Goal: Information Seeking & Learning: Learn about a topic

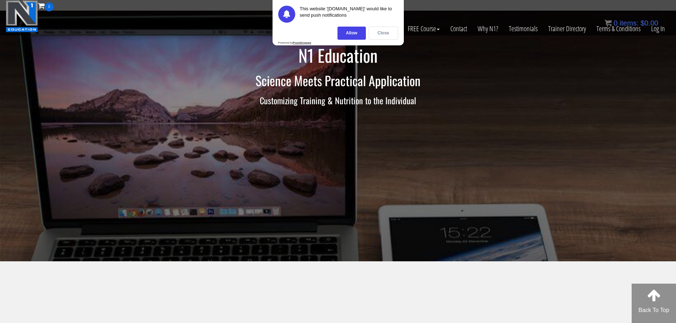
click at [379, 30] on div "Close" at bounding box center [383, 33] width 29 height 13
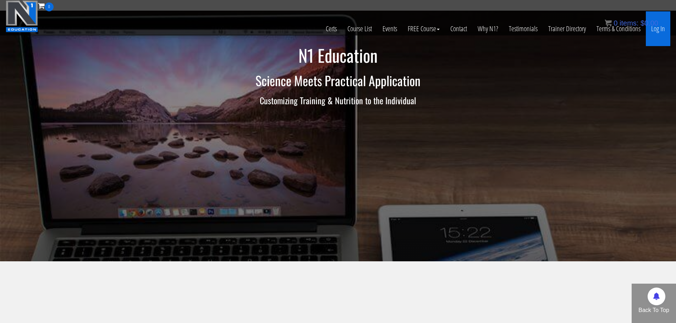
click at [662, 30] on link "Log In" at bounding box center [658, 28] width 24 height 35
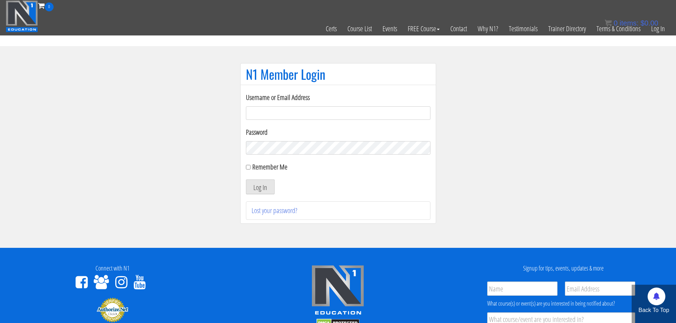
click at [297, 113] on input "Username or Email Address" at bounding box center [338, 113] width 185 height 13
type input "benson@vigeo.sg"
click at [246, 180] on button "Log In" at bounding box center [260, 187] width 29 height 15
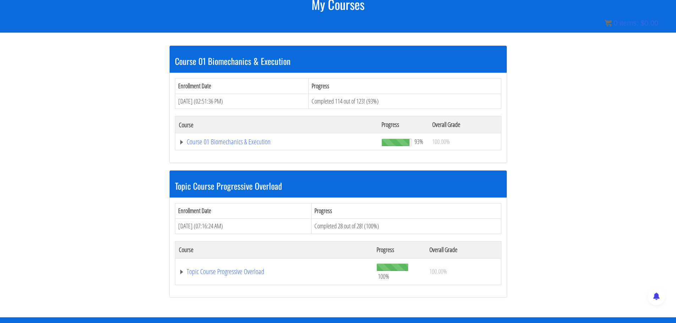
scroll to position [105, 0]
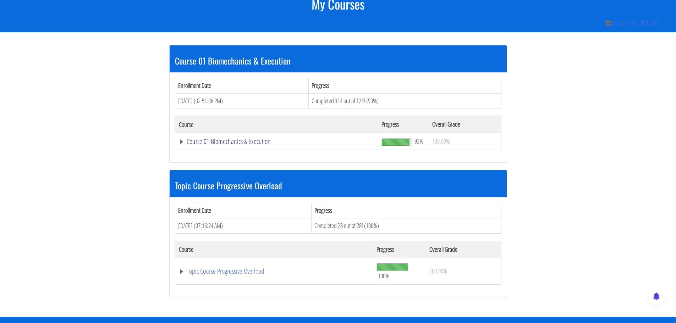
click at [226, 141] on link "Course 01 Biomechanics & Execution" at bounding box center [277, 141] width 196 height 7
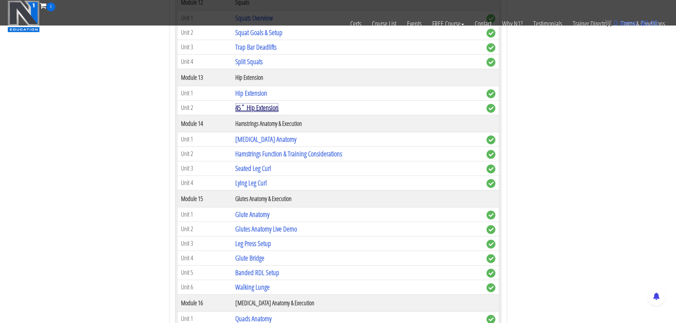
scroll to position [1596, 0]
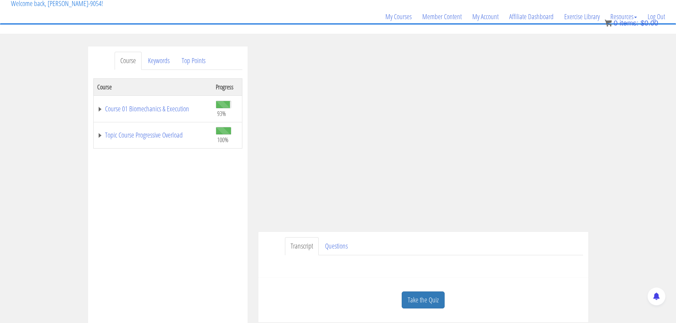
scroll to position [47, 0]
click at [611, 167] on div "Course Keywords Top Points Course Progress Course 01 Biomechanics & Execution 9…" at bounding box center [338, 246] width 676 height 401
click at [660, 201] on div "Course Keywords Top Points Course Progress Course 01 Biomechanics & Execution 9…" at bounding box center [338, 246] width 676 height 401
click at [658, 205] on div "Course Keywords Top Points Course Progress Course 01 Biomechanics & Execution 9…" at bounding box center [338, 246] width 676 height 401
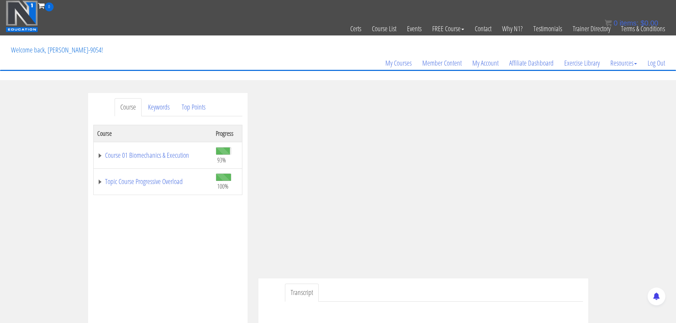
click at [647, 203] on div "Course Keywords Top Points Course Progress Course 01 Biomechanics & Execution 9…" at bounding box center [338, 293] width 676 height 401
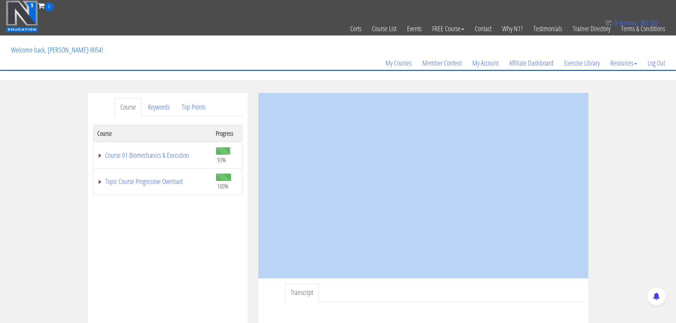
click at [647, 203] on div "Course Keywords Top Points Course Progress Course 01 Biomechanics & Execution 9…" at bounding box center [338, 293] width 676 height 401
click at [189, 254] on div "Course Progress Course 01 Biomechanics & Execution 93% Module 1 The Science of …" at bounding box center [167, 302] width 149 height 355
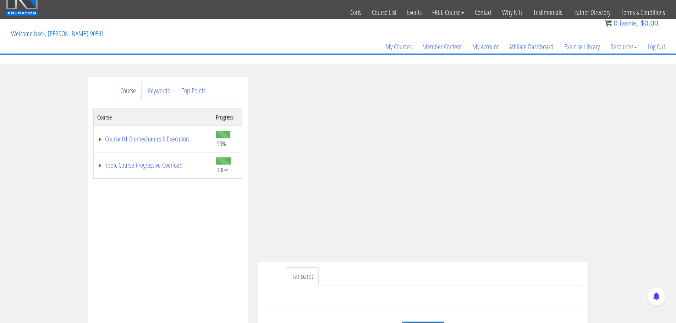
scroll to position [11, 0]
